Goal: Communication & Community: Share content

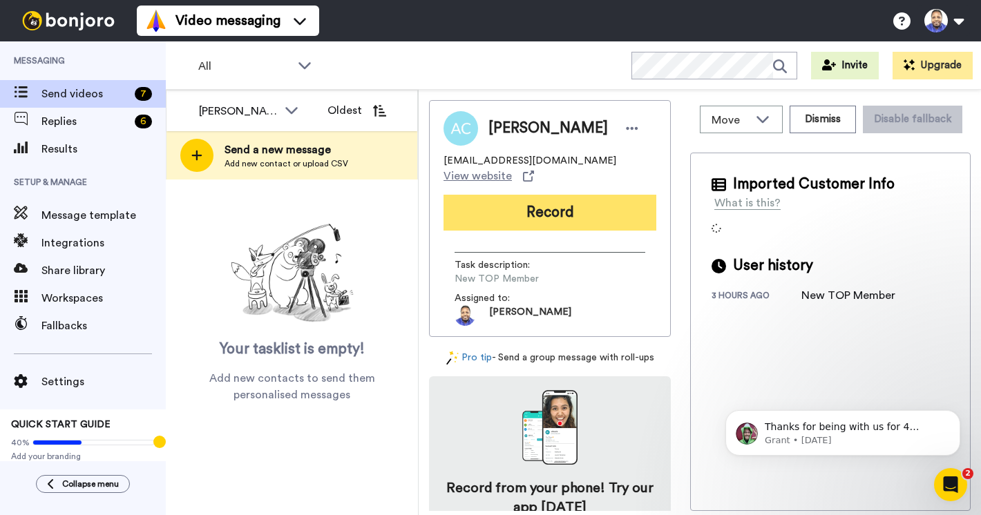
click at [532, 216] on button "Record" at bounding box center [550, 213] width 213 height 36
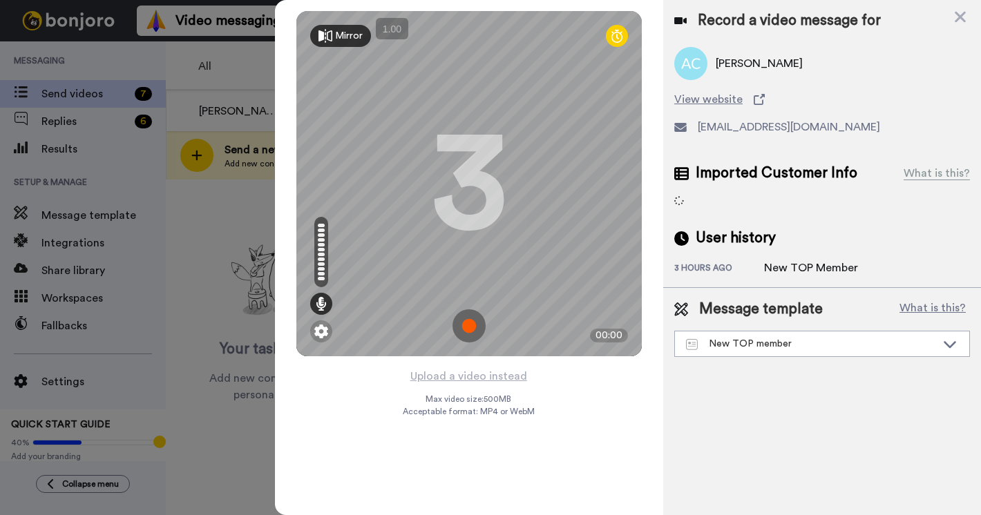
click at [476, 324] on img at bounding box center [468, 325] width 33 height 33
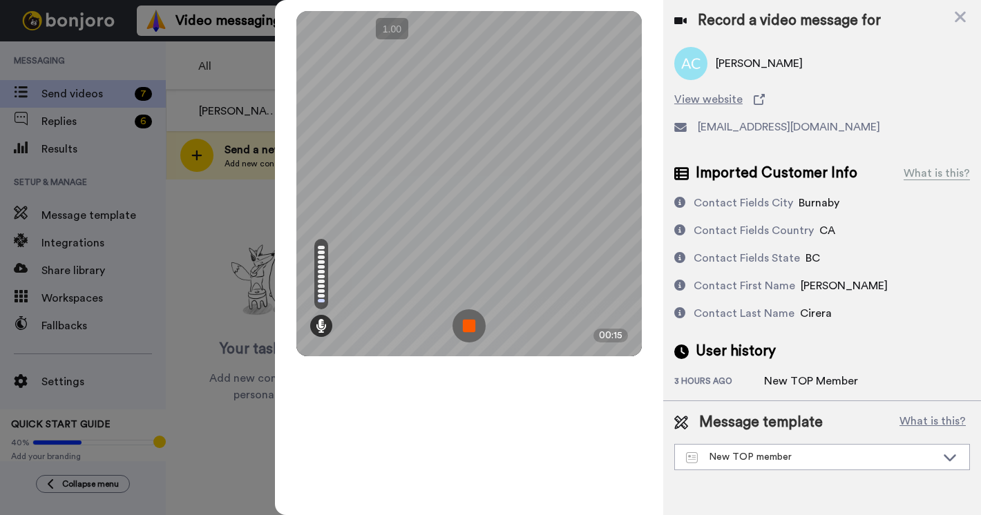
click at [476, 324] on img at bounding box center [468, 325] width 33 height 33
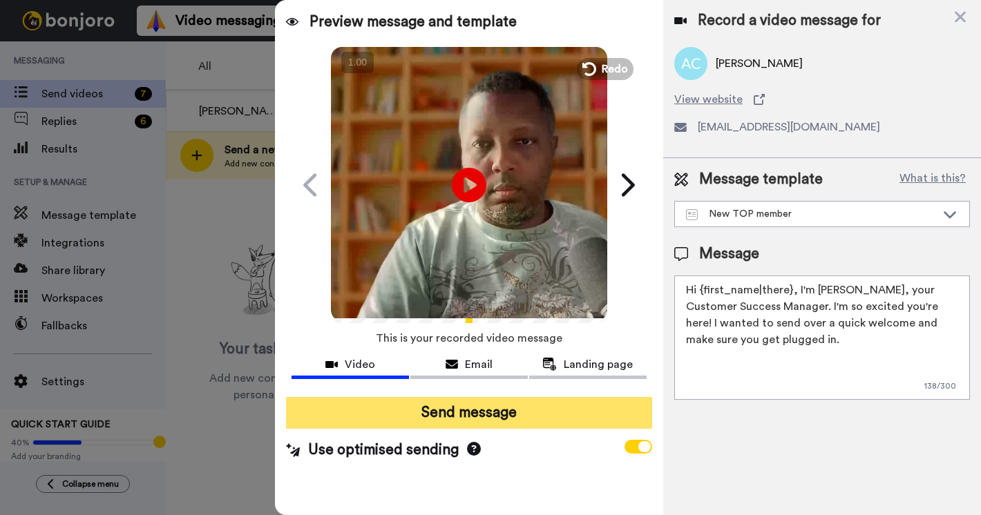
click at [472, 417] on button "Send message" at bounding box center [469, 413] width 366 height 32
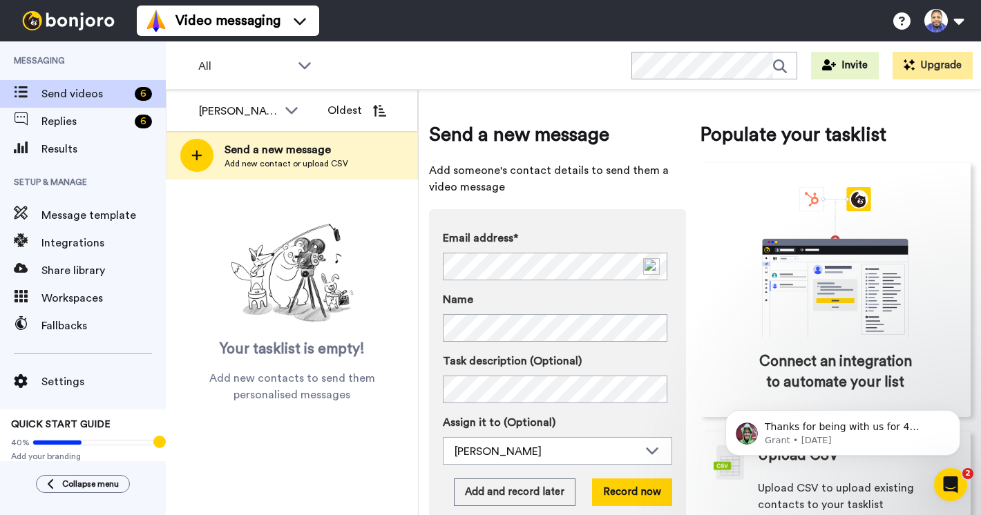
click at [555, 241] on label "Email address*" at bounding box center [557, 238] width 229 height 17
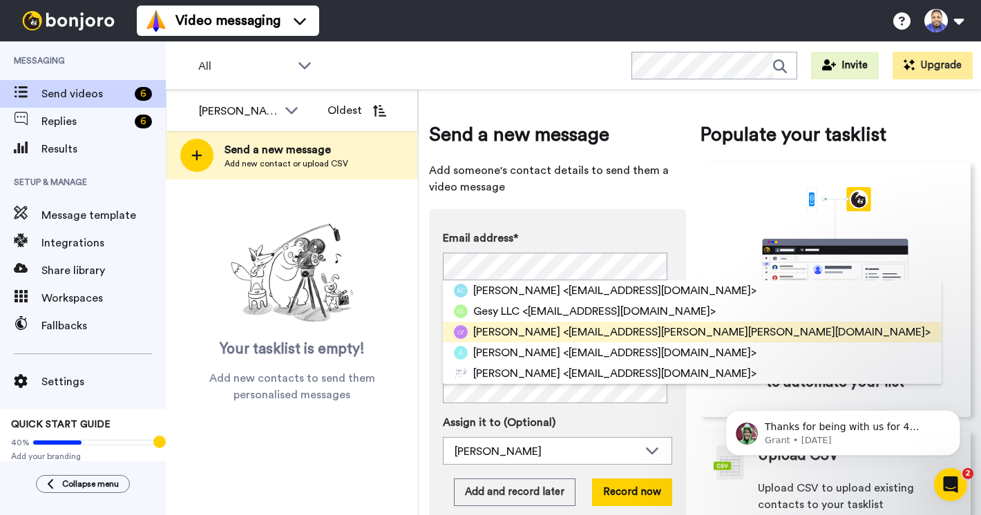
click at [488, 327] on span "Lucille Victor" at bounding box center [516, 332] width 87 height 17
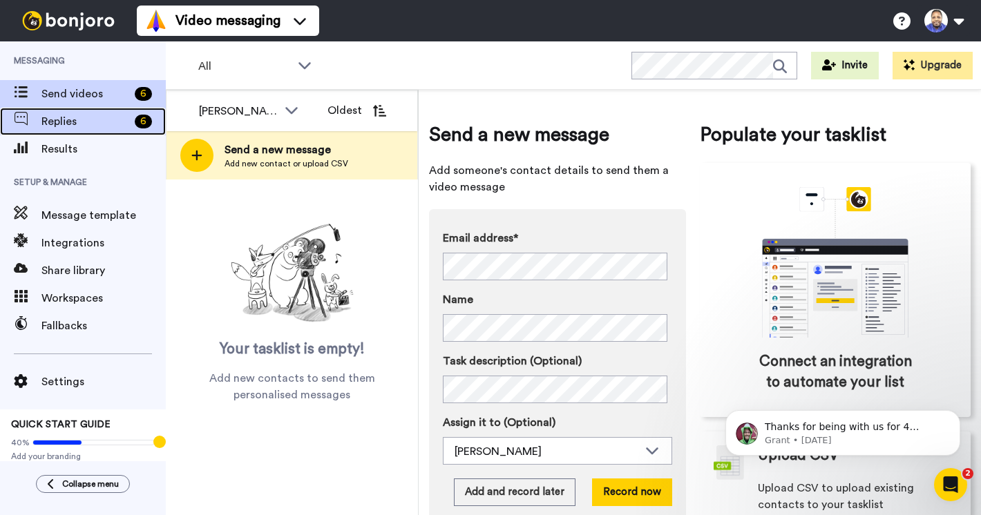
click at [84, 117] on span "Replies" at bounding box center [85, 121] width 88 height 17
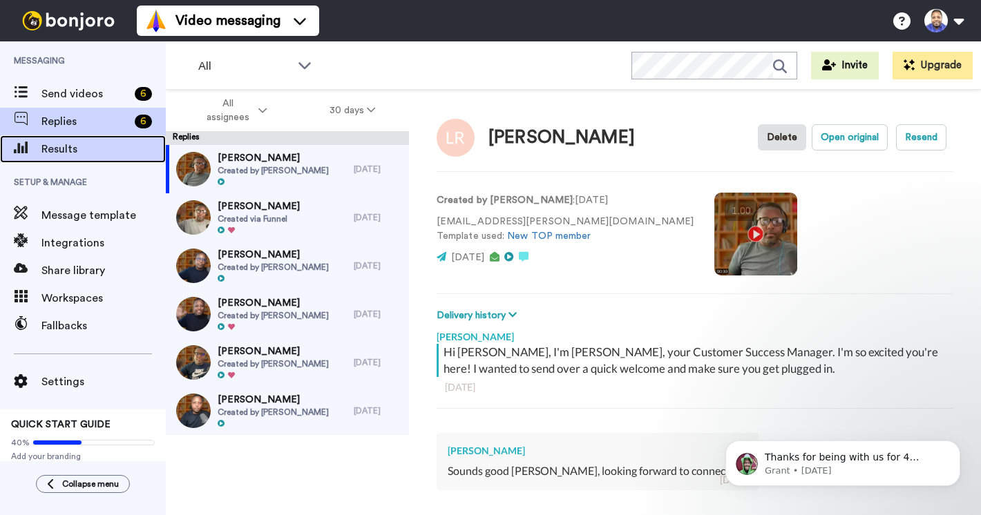
click at [84, 153] on span "Results" at bounding box center [103, 149] width 124 height 17
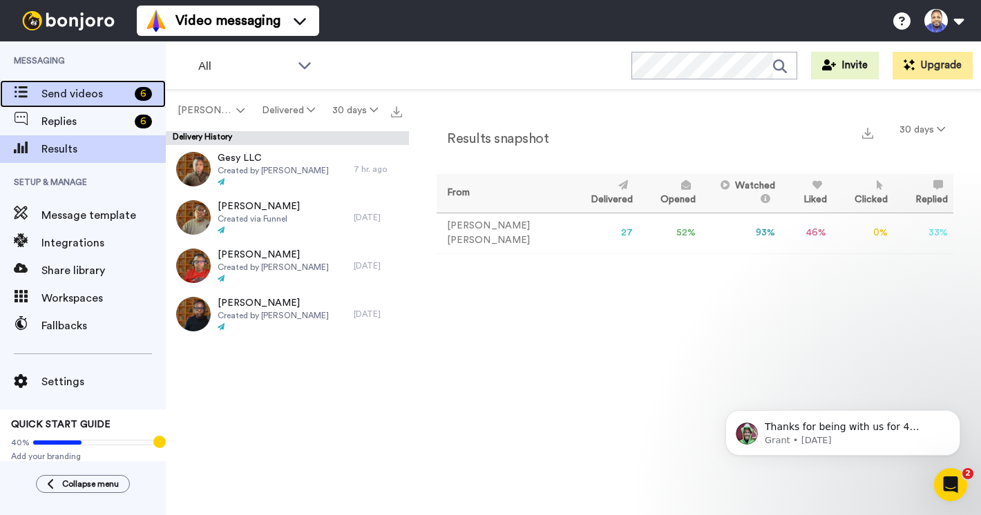
click at [92, 93] on span "Send videos" at bounding box center [85, 94] width 88 height 17
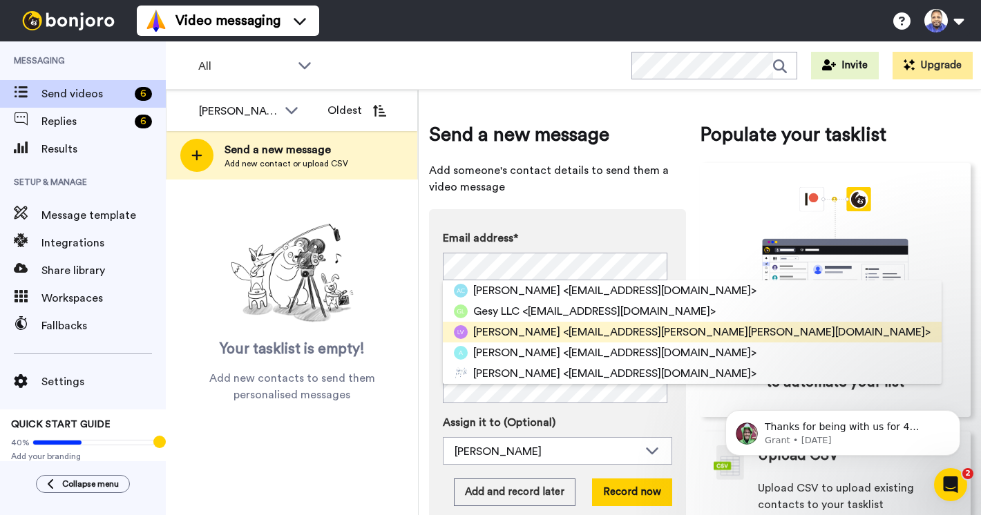
click at [474, 329] on span "Lucille Victor" at bounding box center [516, 332] width 87 height 17
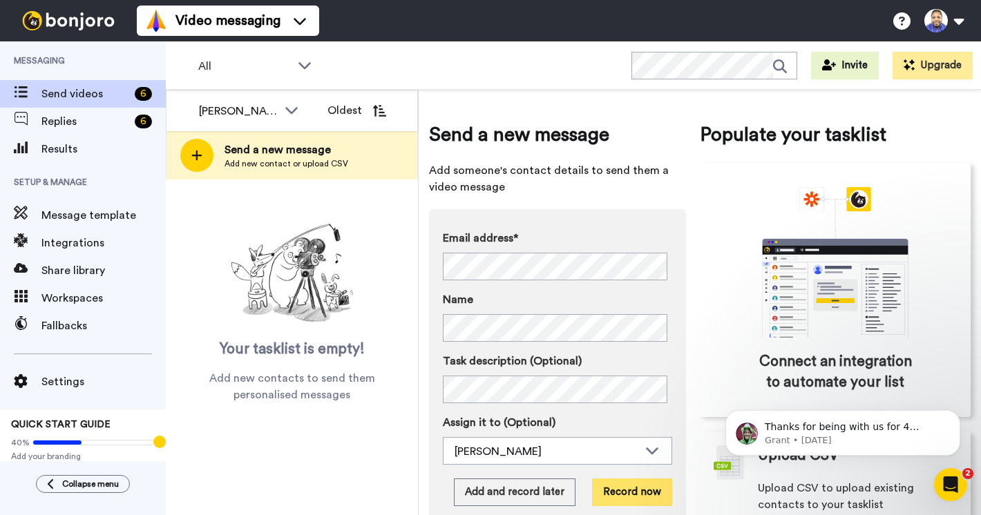
click at [640, 490] on button "Record now" at bounding box center [632, 493] width 80 height 28
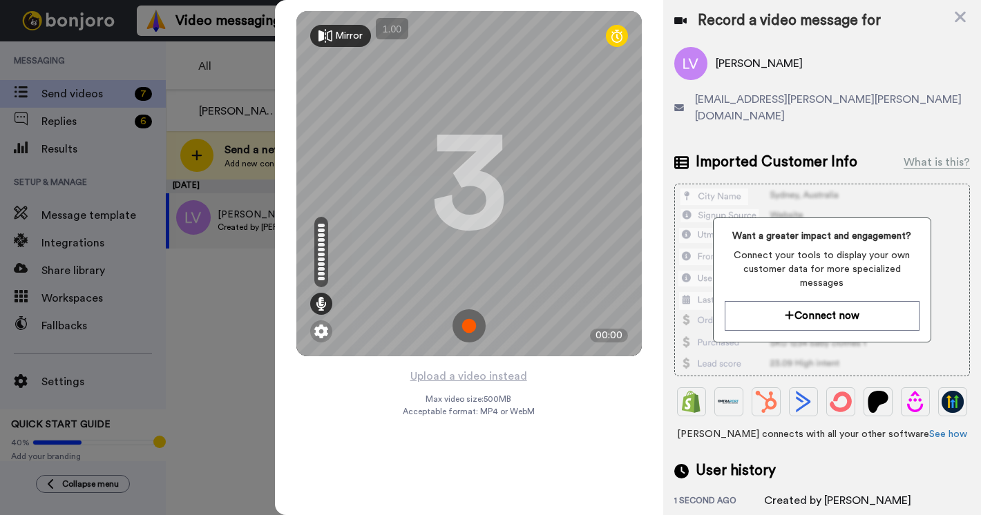
click at [466, 324] on img at bounding box center [468, 325] width 33 height 33
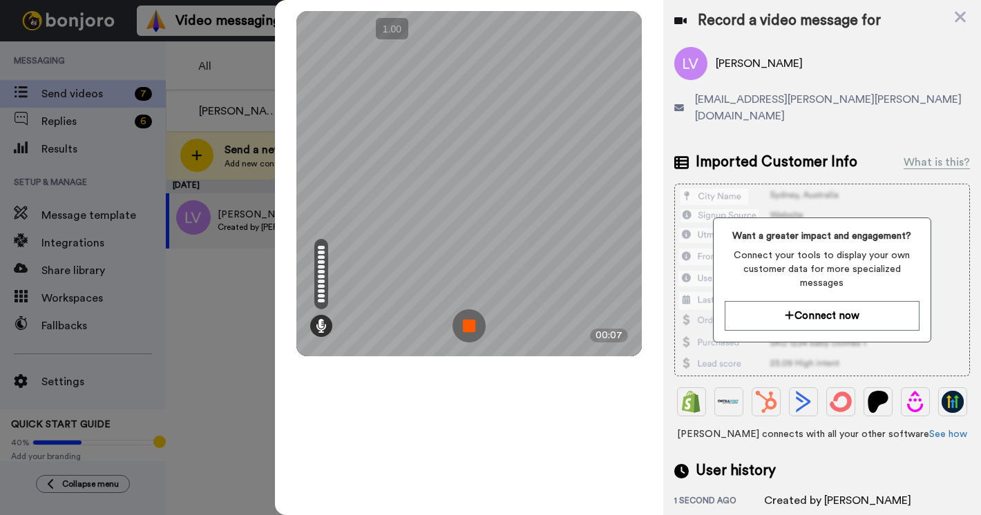
click at [466, 324] on img at bounding box center [468, 325] width 33 height 33
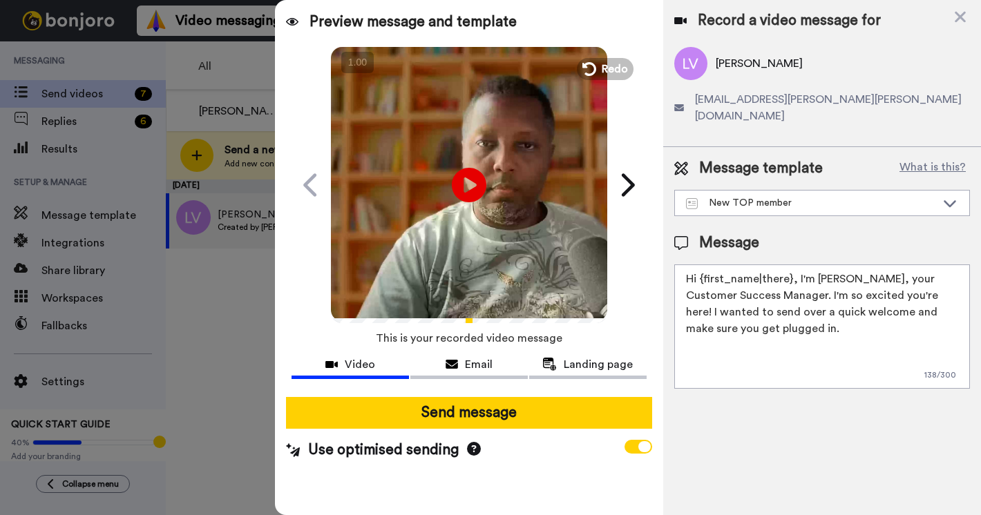
drag, startPoint x: 799, startPoint y: 62, endPoint x: 716, endPoint y: 64, distance: 82.9
click at [716, 64] on div "[PERSON_NAME]" at bounding box center [822, 63] width 296 height 33
copy span "[PERSON_NAME]"
click at [613, 68] on span "Redo" at bounding box center [615, 68] width 29 height 18
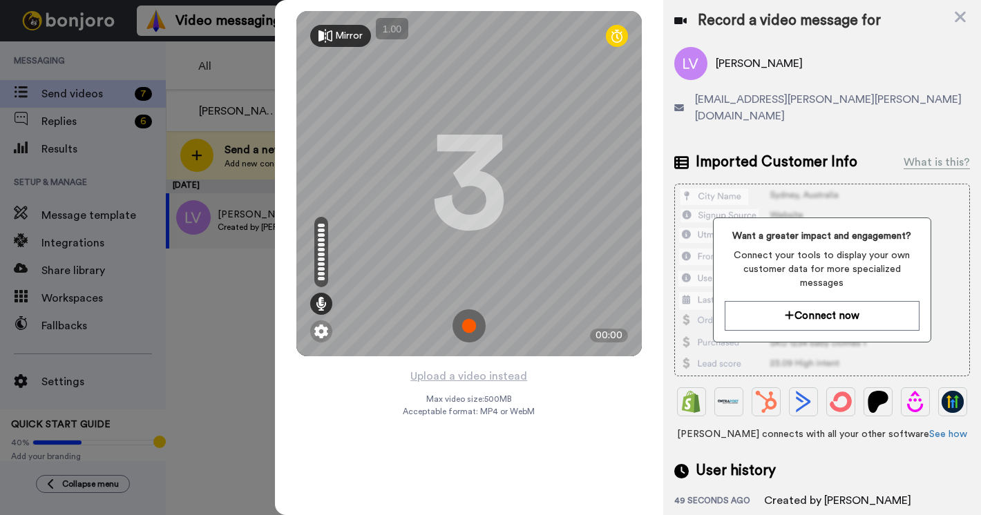
click at [472, 325] on img at bounding box center [468, 325] width 33 height 33
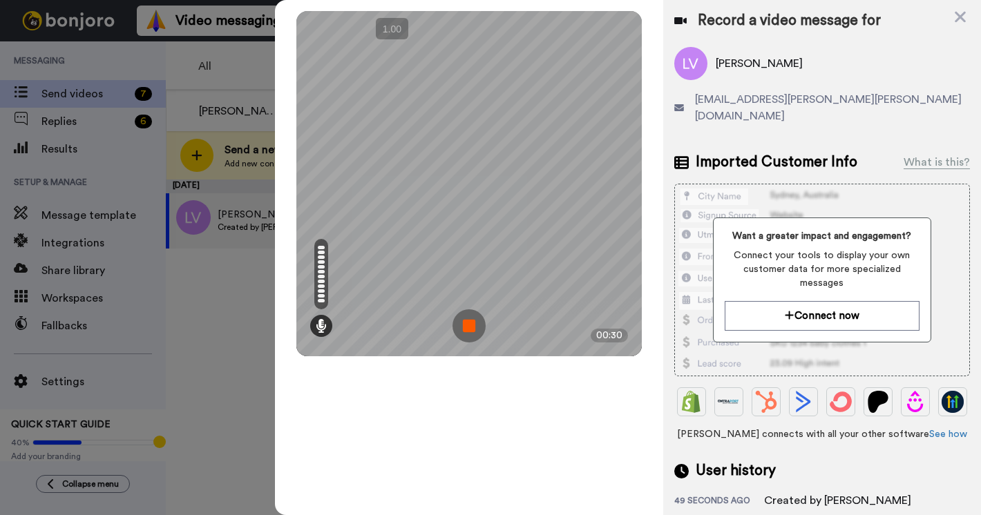
click at [472, 325] on img at bounding box center [468, 325] width 33 height 33
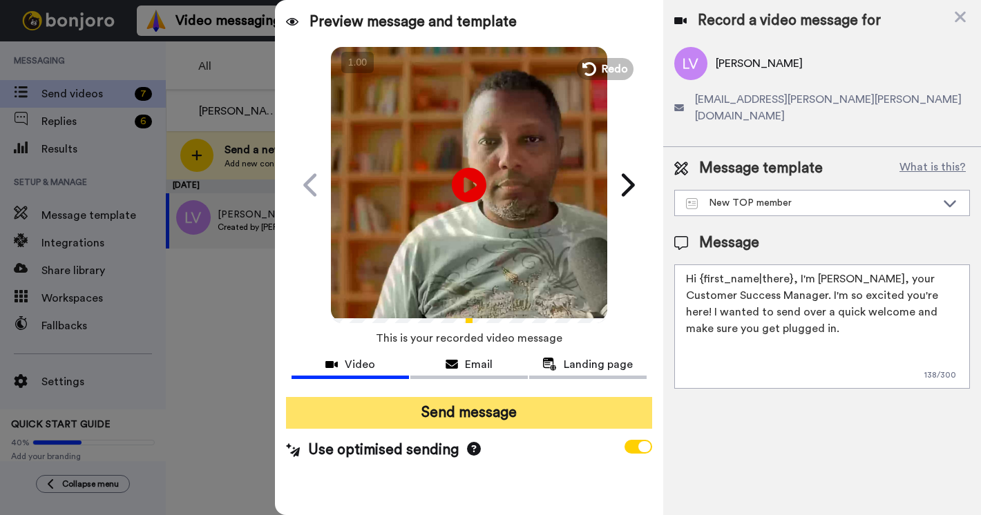
click at [479, 412] on button "Send message" at bounding box center [469, 413] width 366 height 32
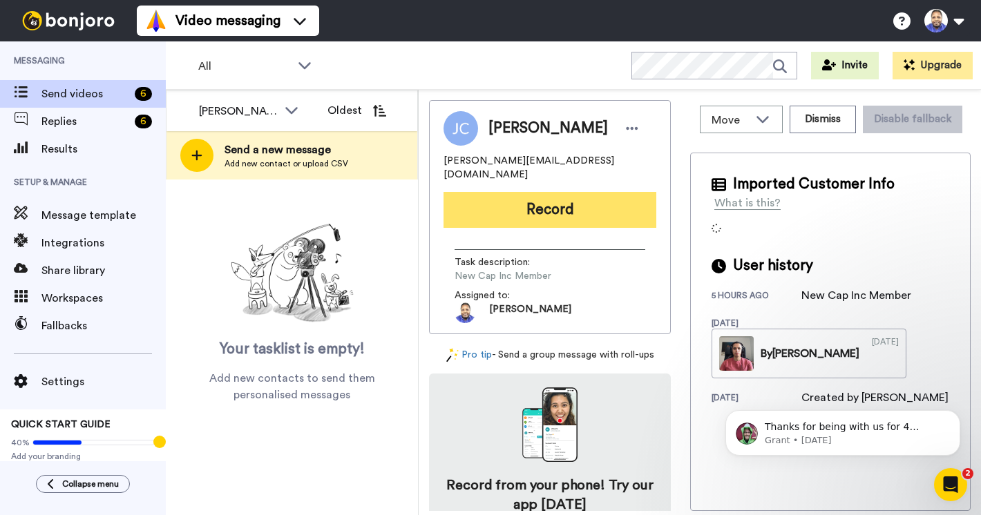
click at [502, 195] on button "Record" at bounding box center [550, 210] width 213 height 36
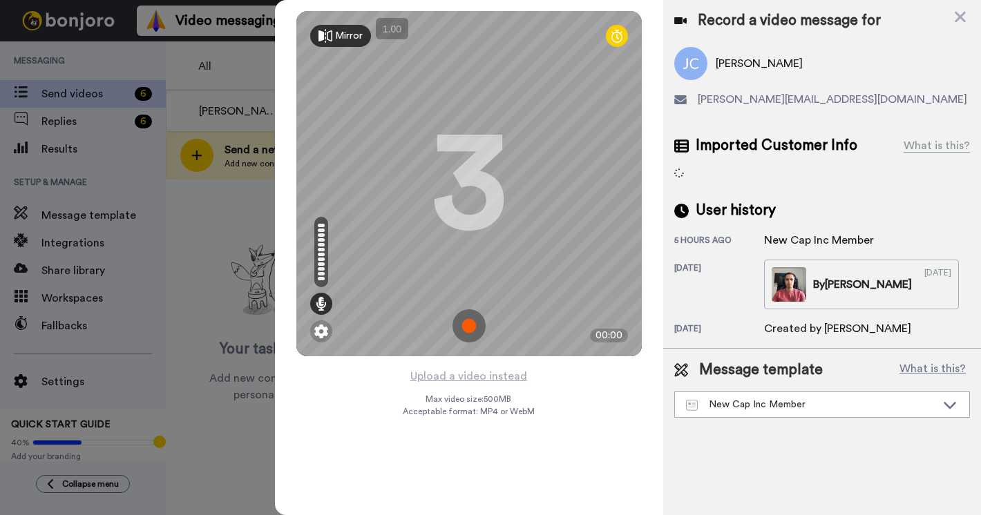
click at [466, 319] on img at bounding box center [468, 325] width 33 height 33
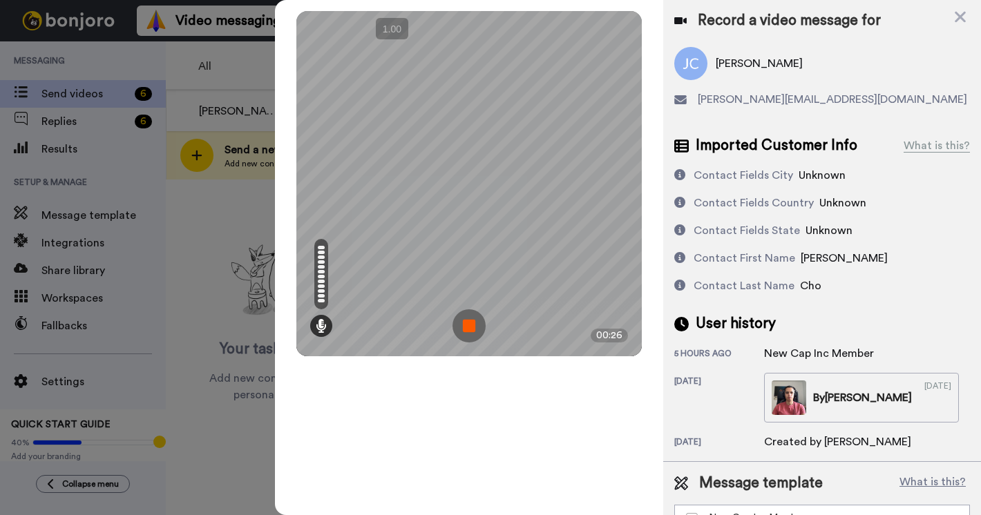
click at [466, 319] on img at bounding box center [468, 325] width 33 height 33
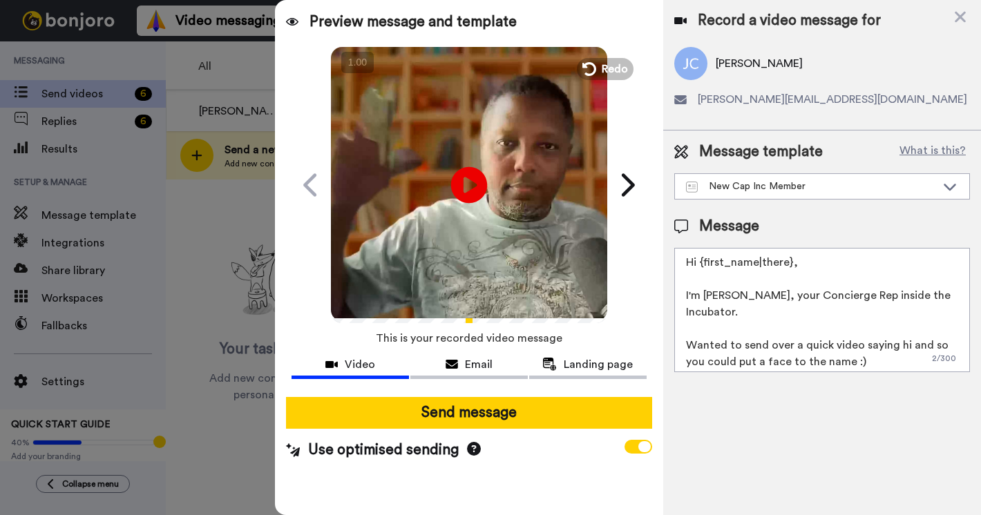
click at [475, 184] on icon "Play/Pause" at bounding box center [469, 185] width 37 height 66
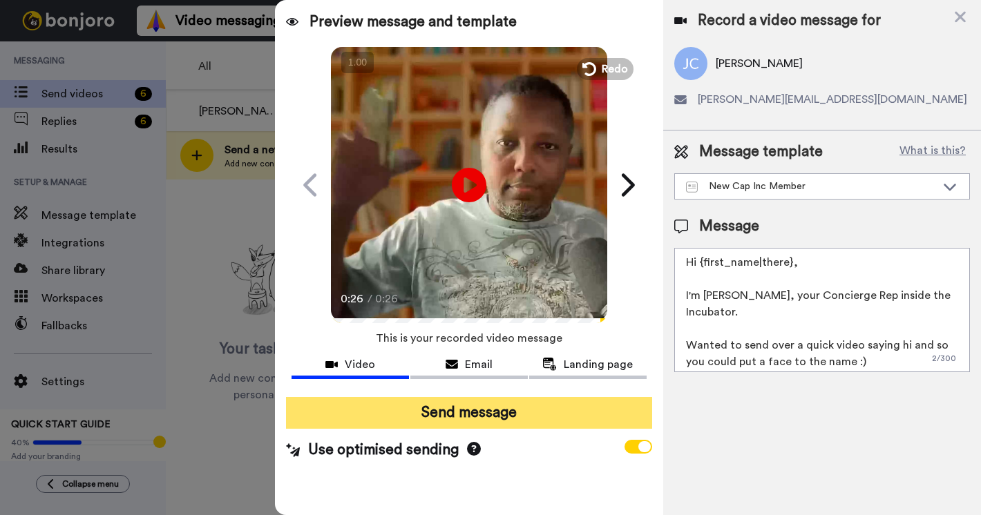
click at [470, 410] on button "Send message" at bounding box center [469, 413] width 366 height 32
